Goal: Book appointment/travel/reservation

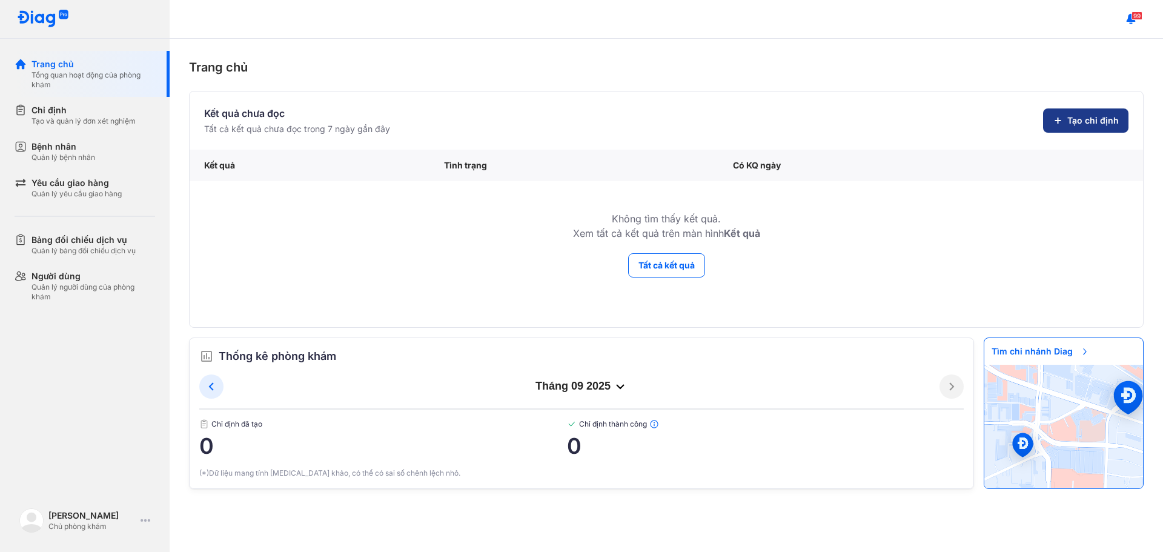
click at [1103, 116] on span "Tạo chỉ định" at bounding box center [1092, 120] width 51 height 12
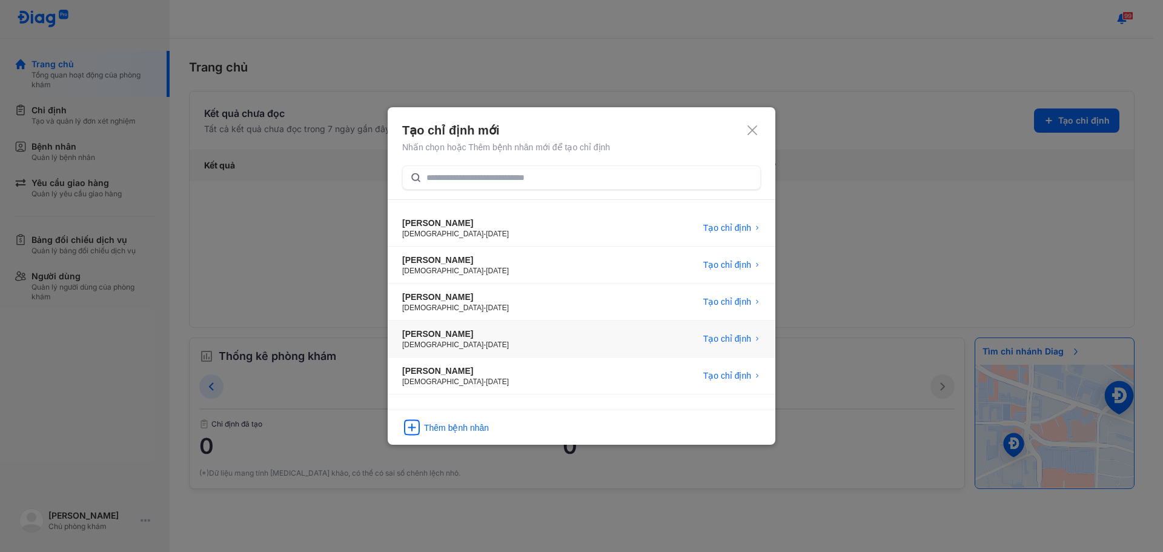
click at [488, 331] on div "HUỲNH THỊ NĂM Female - 05/09/1949 Tạo chỉ định" at bounding box center [582, 338] width 388 height 37
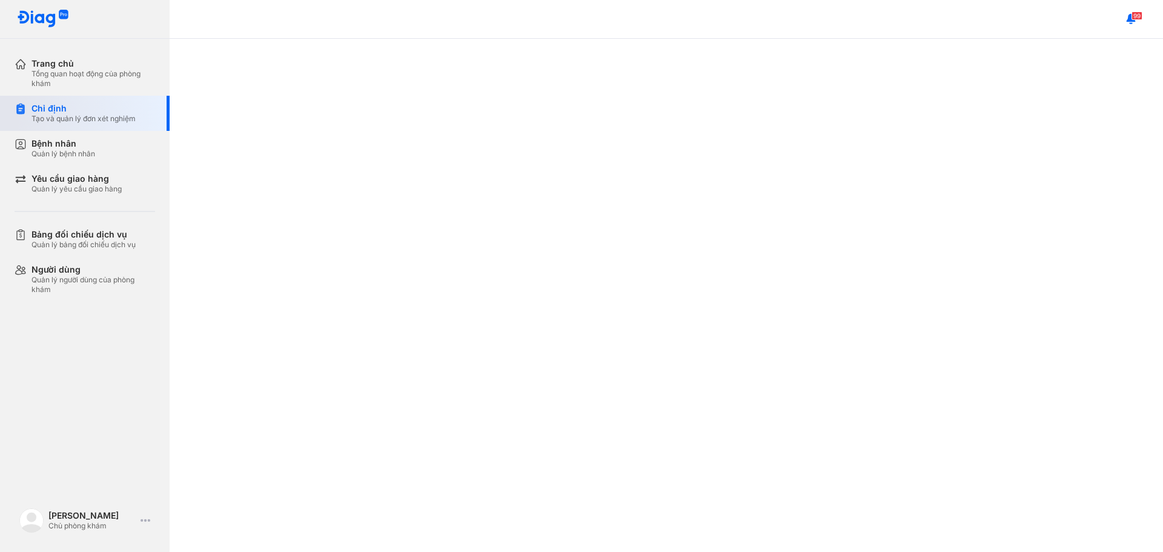
click at [108, 108] on div "Chỉ định" at bounding box center [83, 108] width 104 height 11
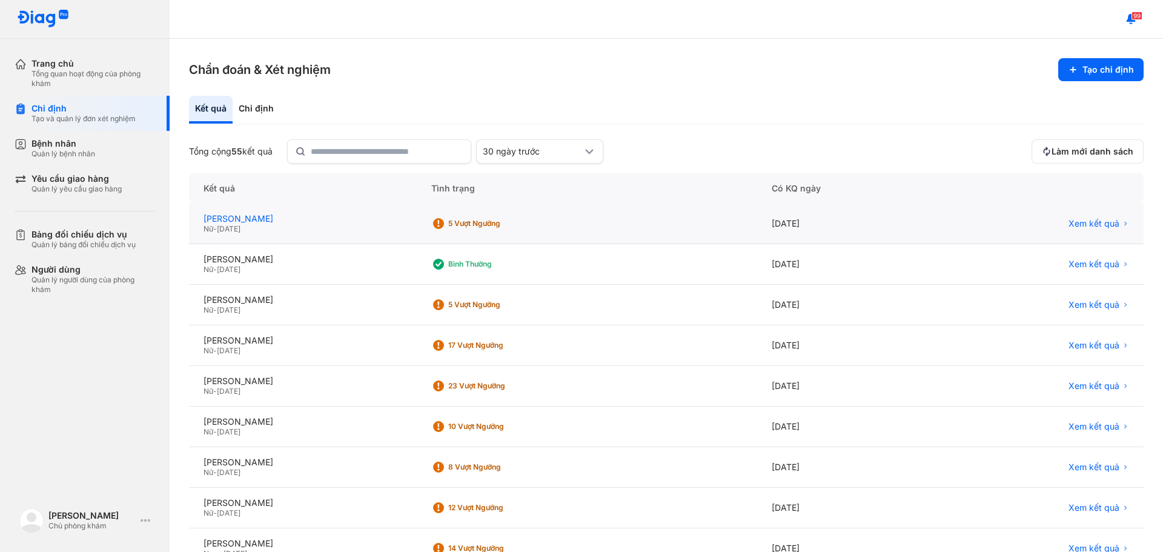
click at [256, 220] on div "NGUYỄN THỊ NHUNG" at bounding box center [303, 218] width 199 height 11
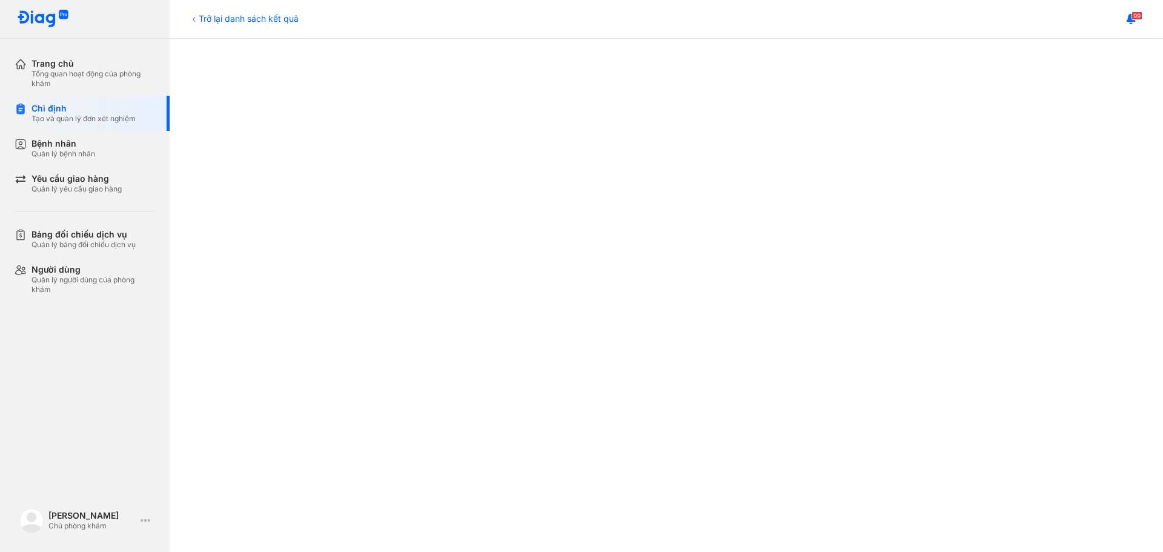
scroll to position [182, 0]
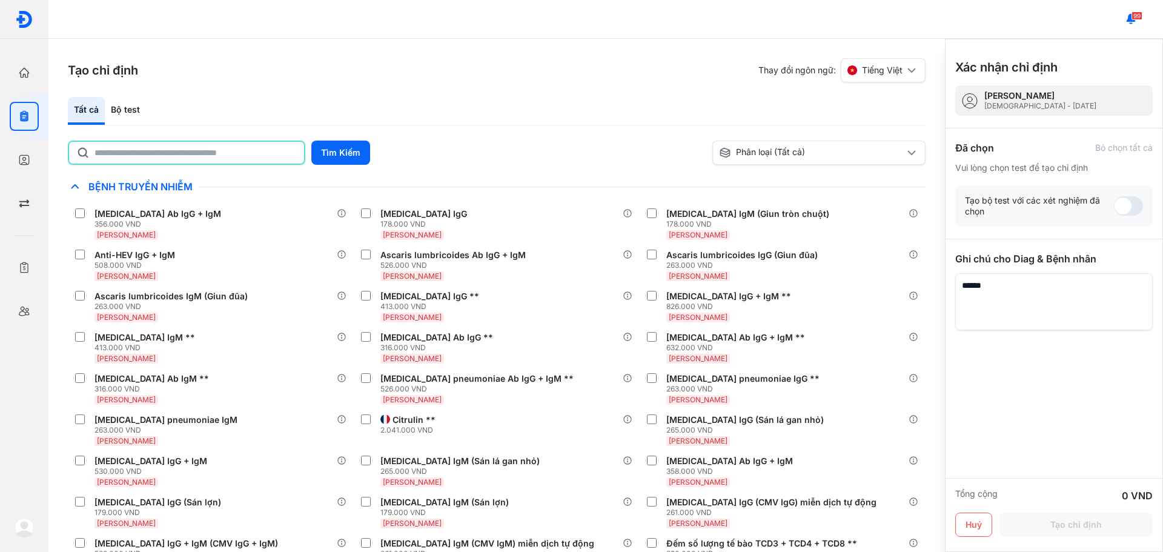
drag, startPoint x: 170, startPoint y: 153, endPoint x: 151, endPoint y: 155, distance: 19.5
click at [170, 153] on input "text" at bounding box center [195, 153] width 202 height 22
type input "*"
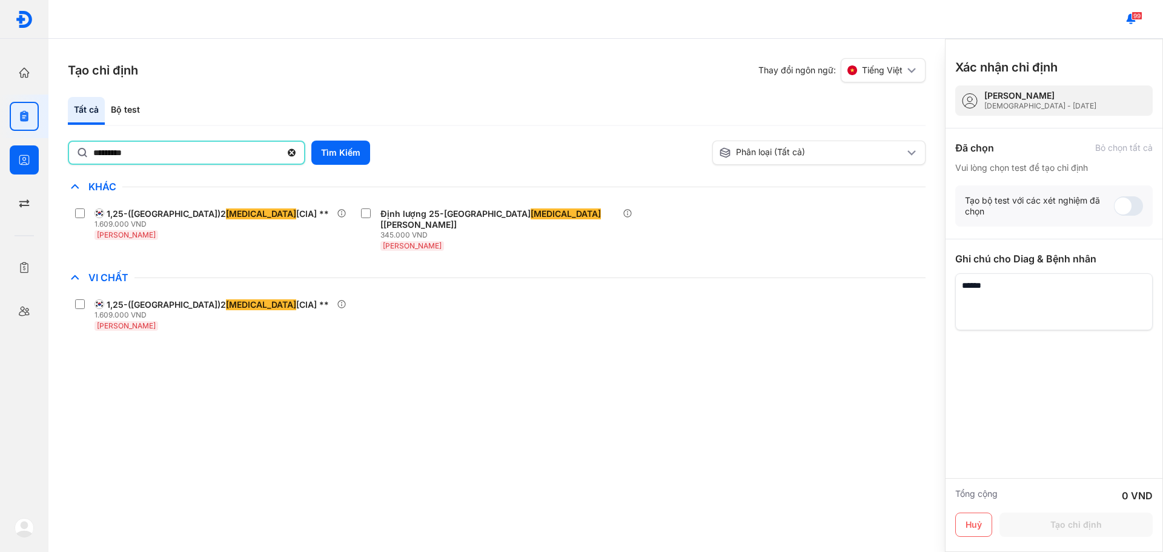
drag, startPoint x: 152, startPoint y: 157, endPoint x: 0, endPoint y: 159, distance: 152.0
click at [0, 158] on div "Trang chủ Tổng quan hoạt động của phòng khám Chỉ định Tạo và quản lý đơn xét ng…" at bounding box center [581, 276] width 1163 height 552
type input "**"
